Goal: Transaction & Acquisition: Book appointment/travel/reservation

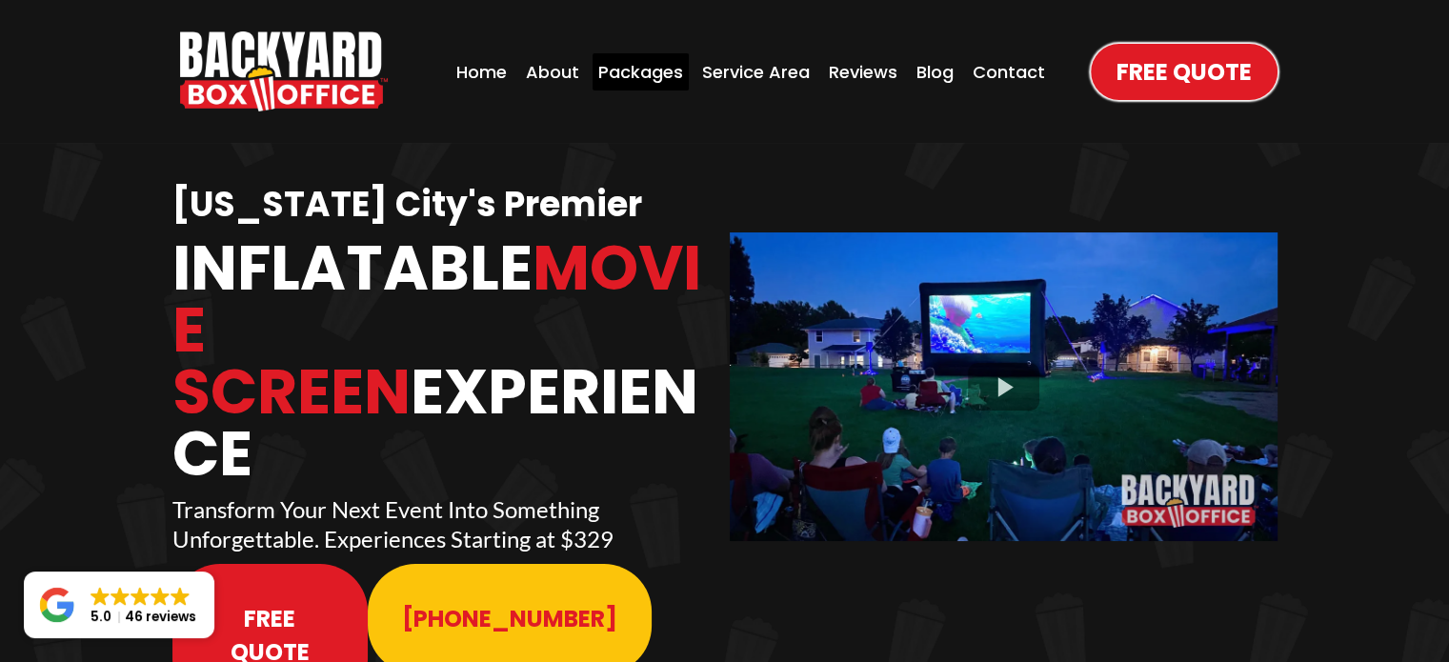
click at [654, 64] on div "Packages" at bounding box center [641, 71] width 96 height 37
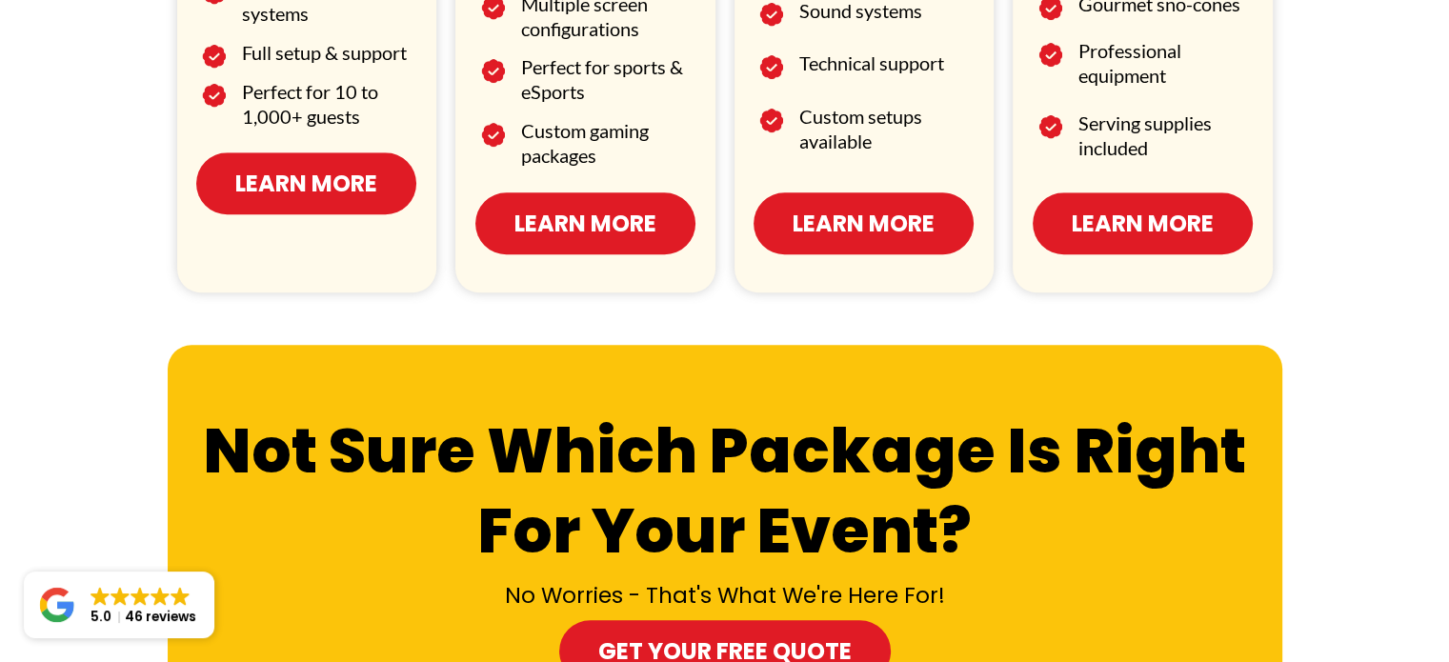
scroll to position [1334, 0]
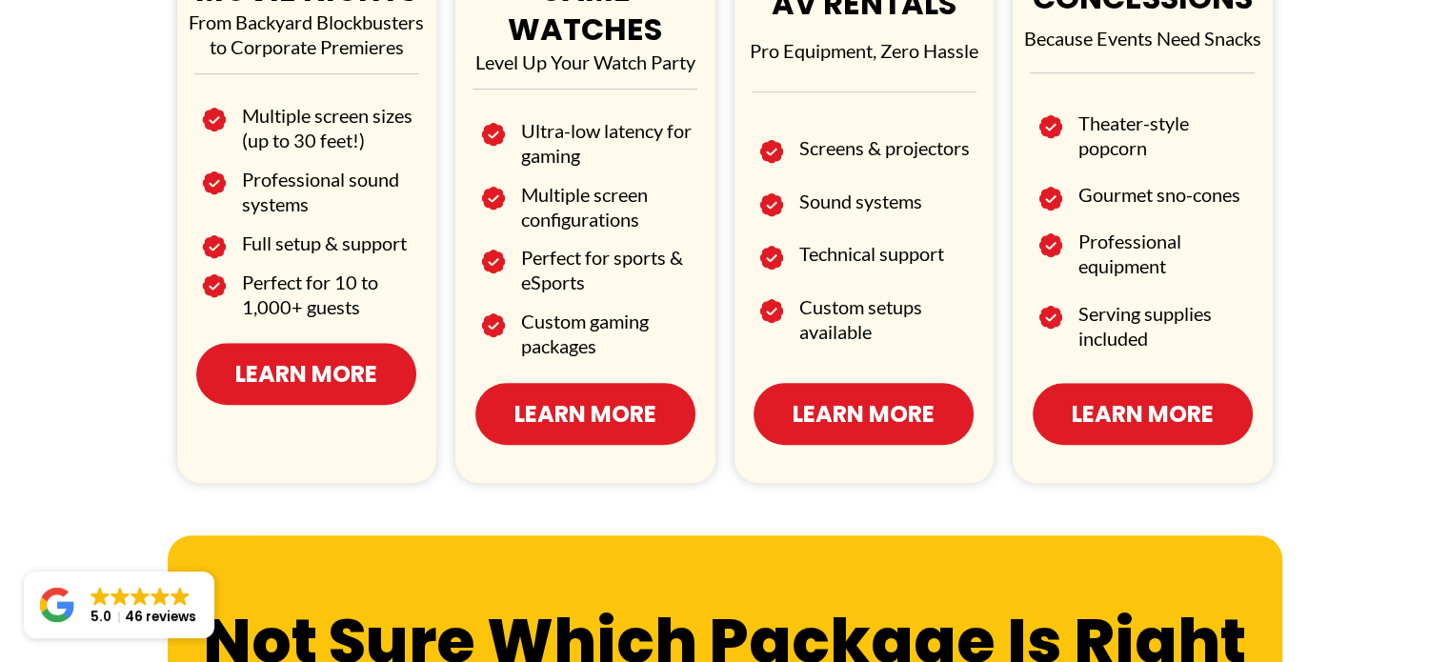
click at [294, 360] on span "Learn More" at bounding box center [306, 373] width 142 height 33
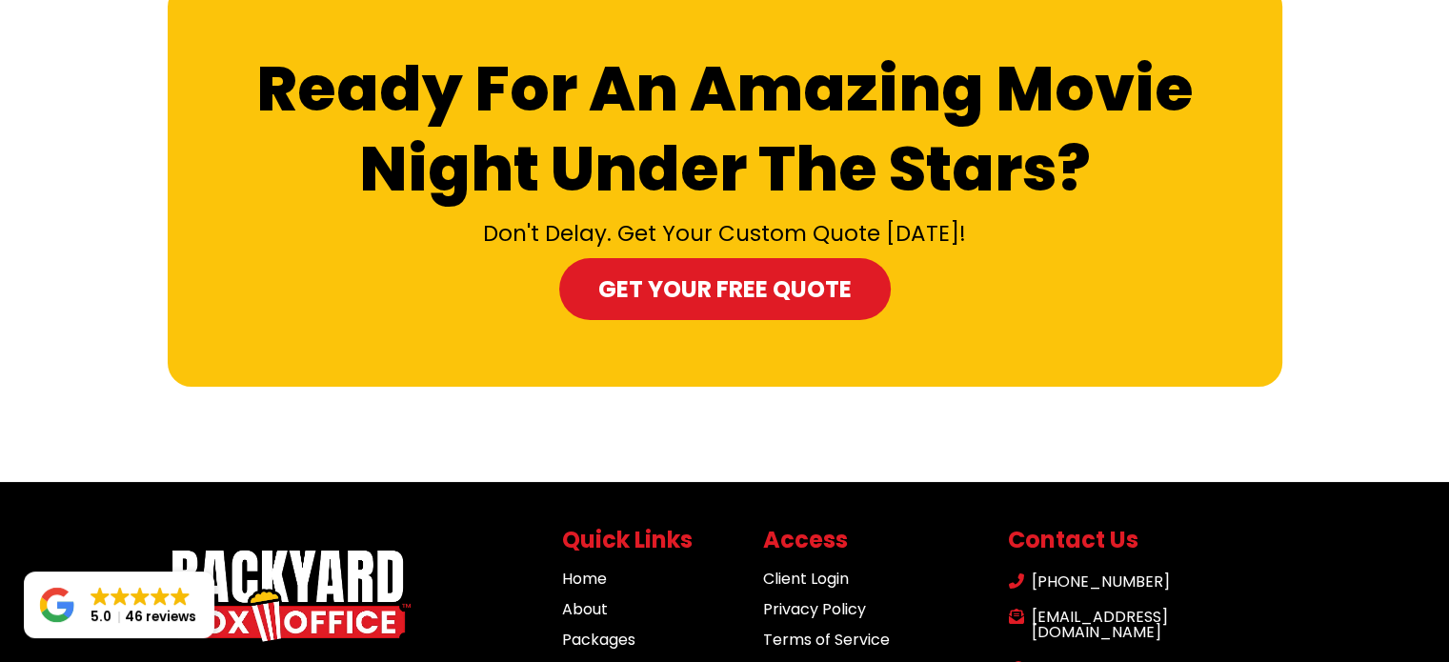
scroll to position [7332, 0]
